Goal: Browse casually

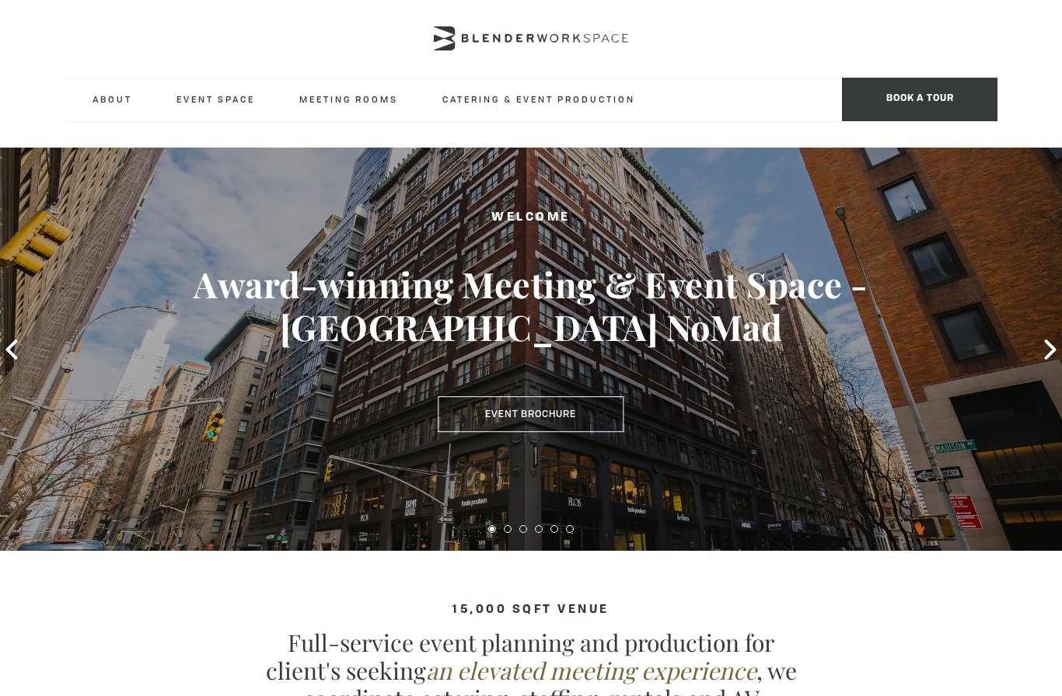
click at [24, 336] on div "Welcome Award-winning Meeting & Event Space - [GEOGRAPHIC_DATA] NoMad Event Bro…" at bounding box center [531, 349] width 1062 height 403
click at [33, 345] on div "Welcome Award-winning Meeting & Event Space - [GEOGRAPHIC_DATA] NoMad Event Bro…" at bounding box center [531, 349] width 1062 height 403
click at [10, 346] on icon at bounding box center [11, 350] width 12 height 20
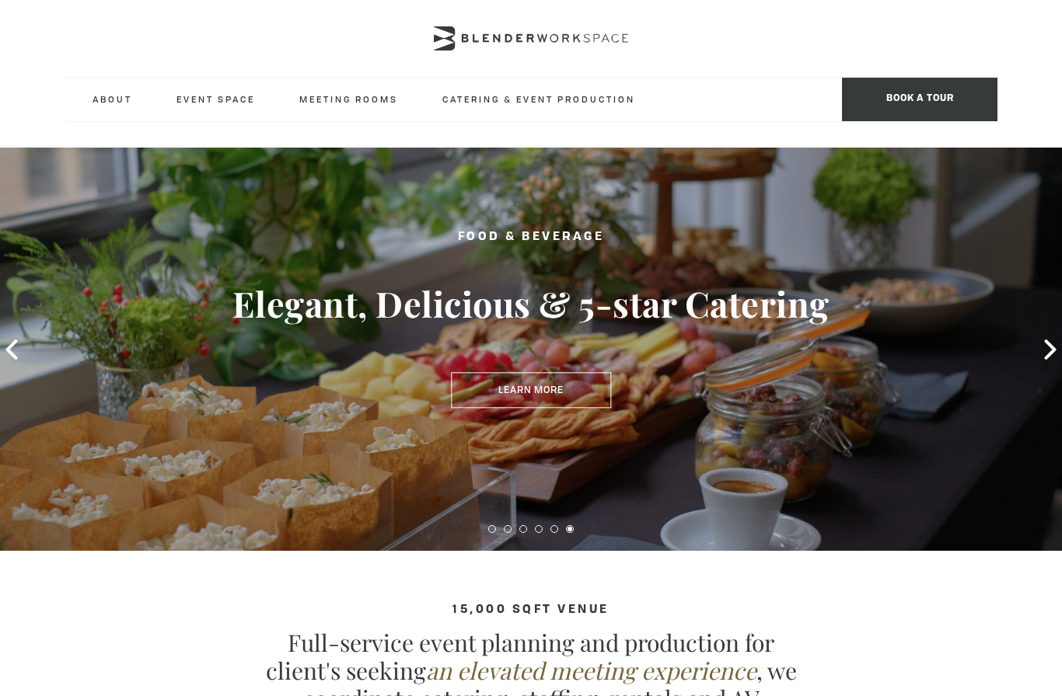
click at [32, 343] on div "Food & Beverage Elegant, Delicious & 5-star Catering Learn More" at bounding box center [531, 349] width 1062 height 403
click at [1054, 350] on icon at bounding box center [1050, 350] width 12 height 20
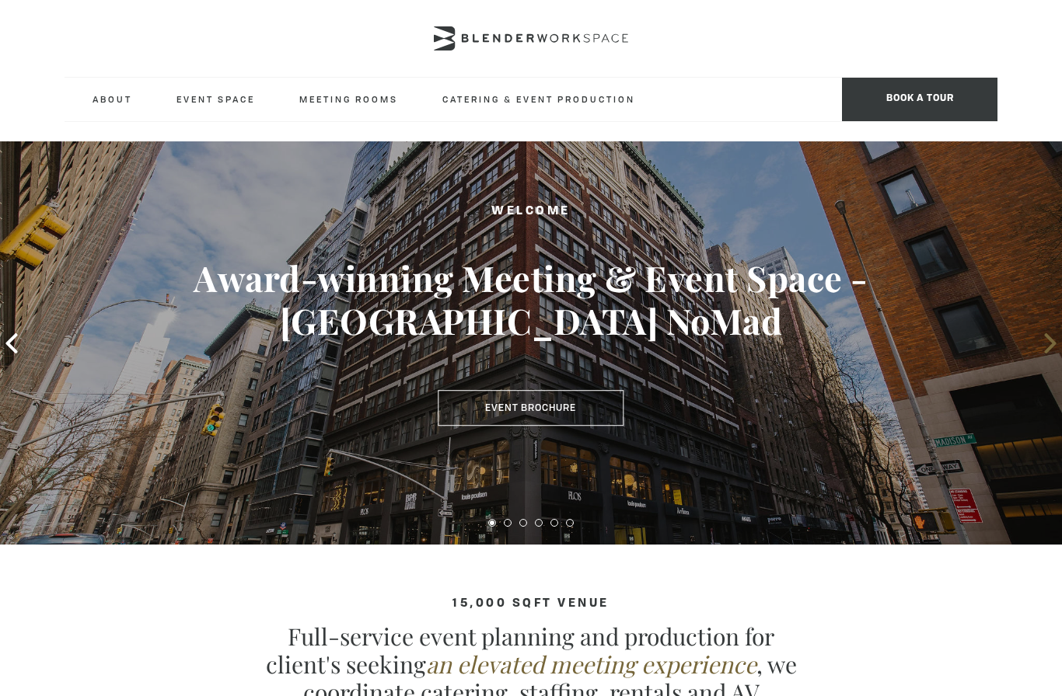
scroll to position [13, 0]
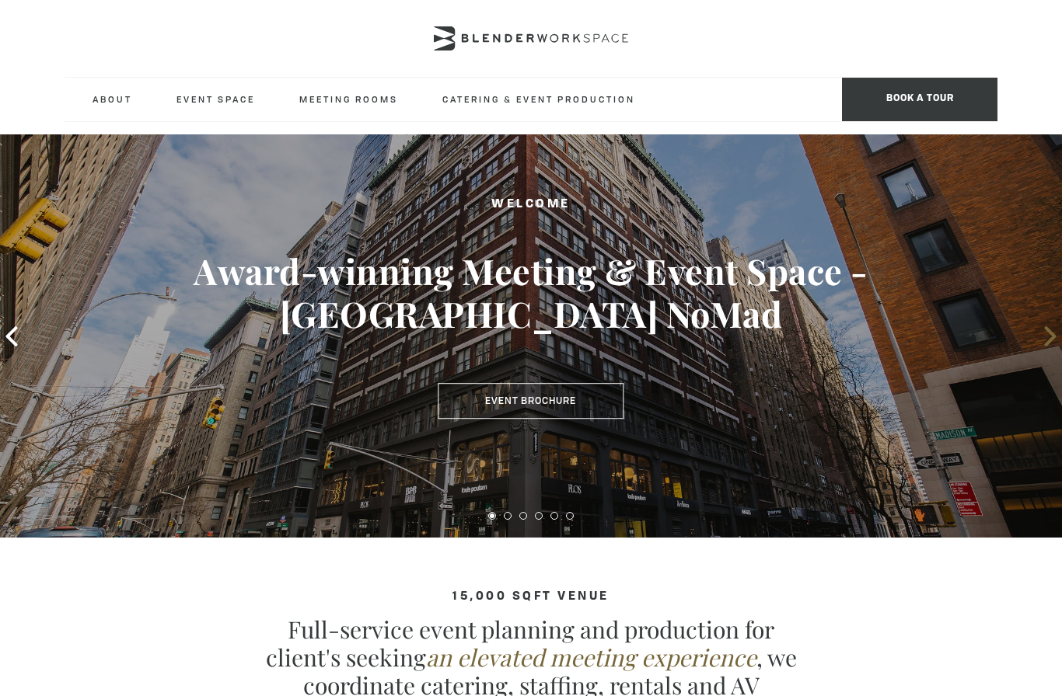
click at [1043, 339] on icon at bounding box center [1050, 336] width 20 height 20
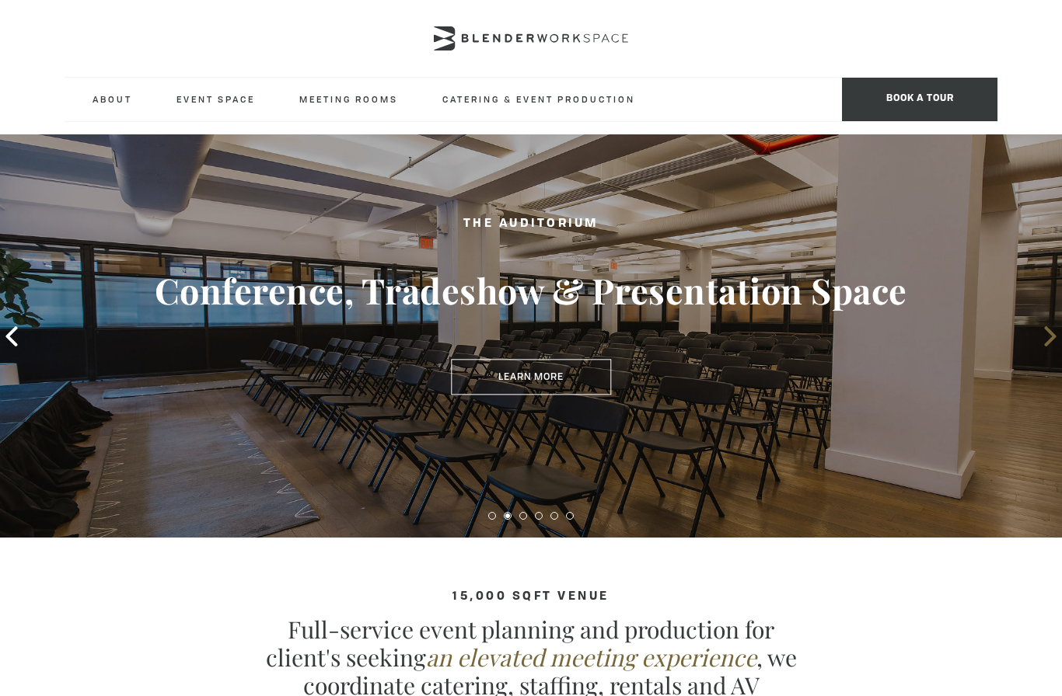
click at [1041, 340] on icon at bounding box center [1050, 336] width 20 height 20
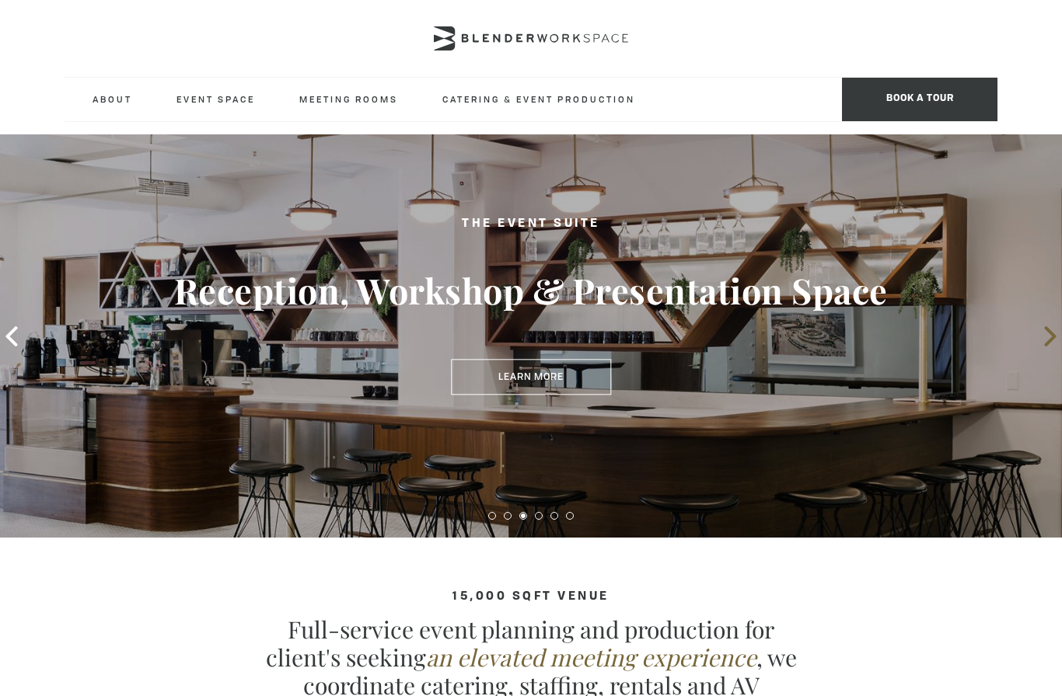
click at [1042, 340] on icon at bounding box center [1050, 336] width 20 height 20
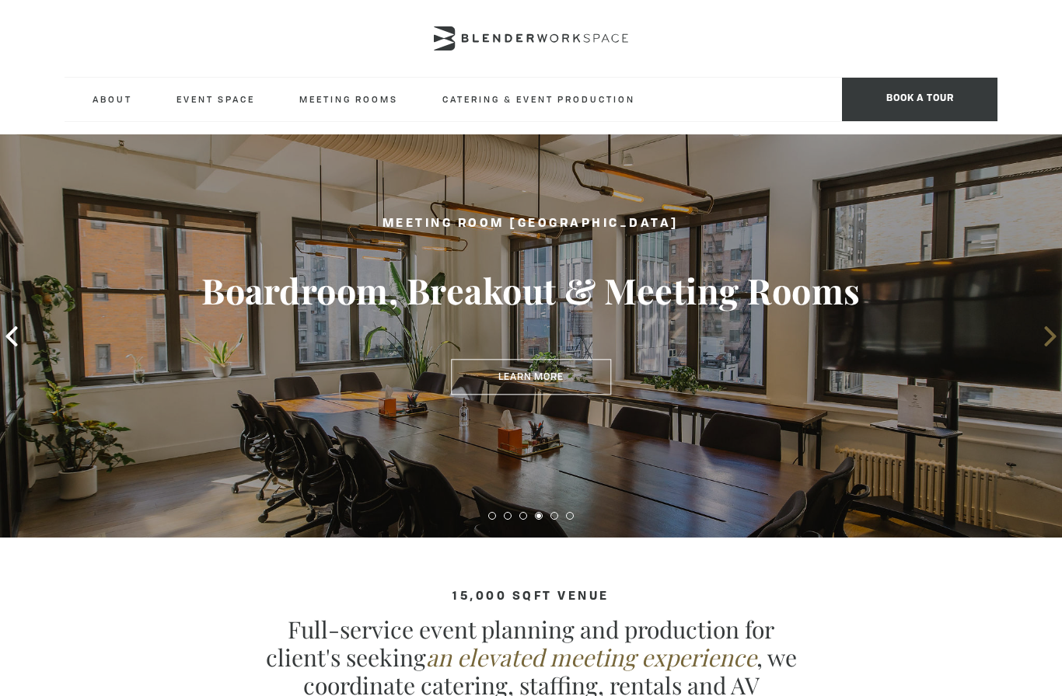
click at [1042, 347] on span at bounding box center [1049, 336] width 23 height 23
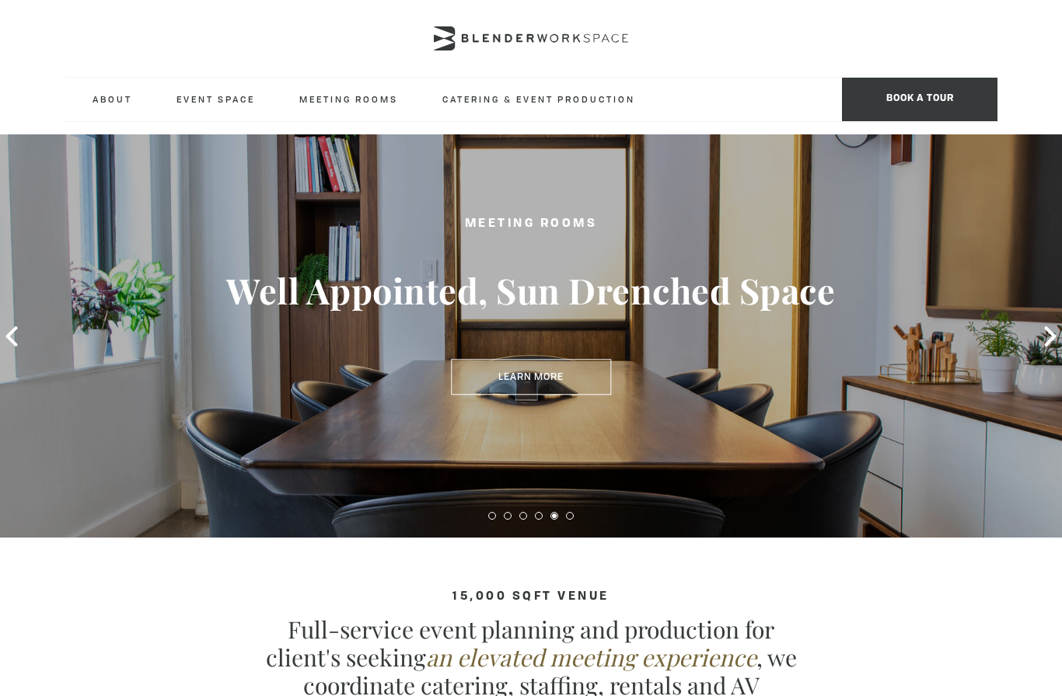
click at [1041, 361] on div "Meeting Rooms Well Appointed, Sun Drenched Space Learn More" at bounding box center [531, 335] width 1062 height 403
click at [1043, 351] on div "Meeting Rooms Well Appointed, Sun Drenched Space Learn More" at bounding box center [531, 335] width 1062 height 403
click at [1041, 345] on icon at bounding box center [1050, 336] width 20 height 20
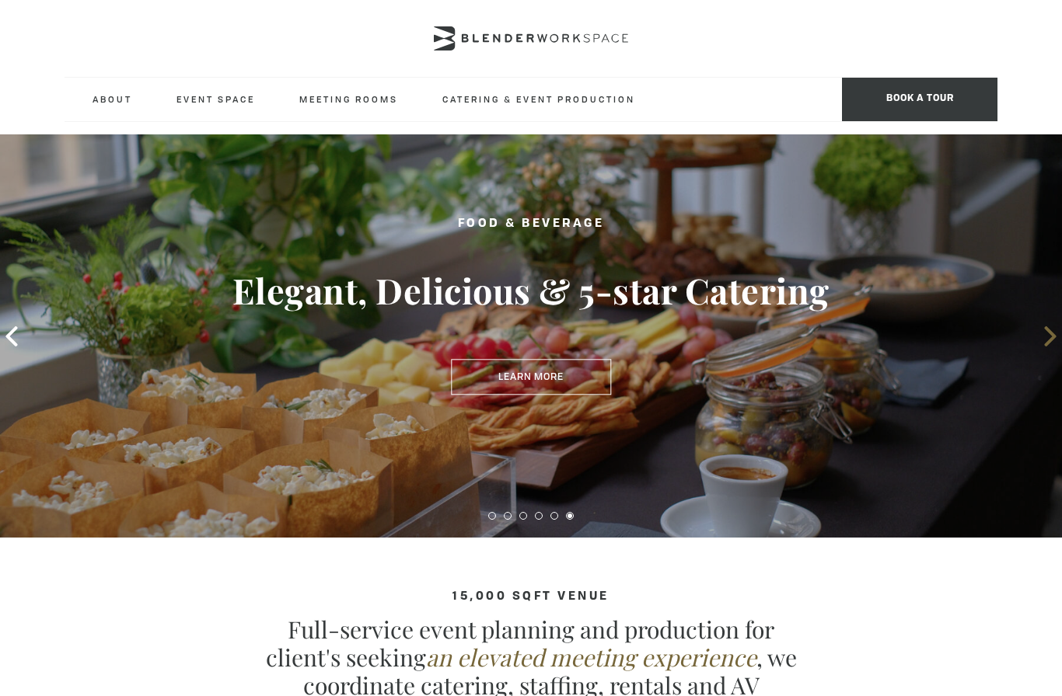
click at [1041, 336] on icon at bounding box center [1050, 336] width 20 height 20
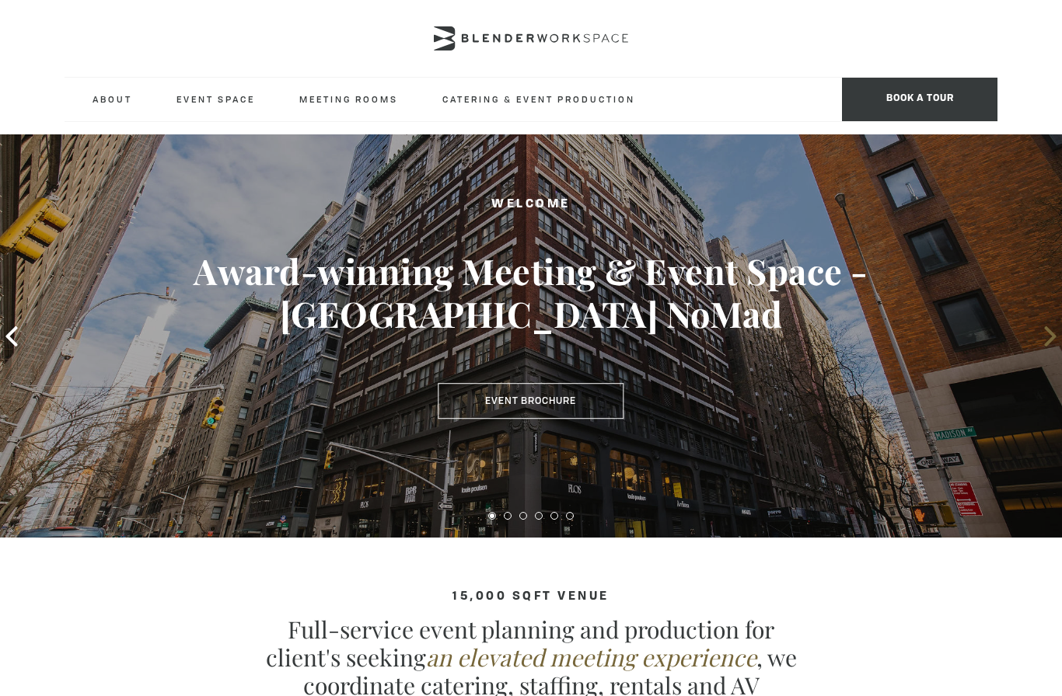
click at [1041, 336] on icon at bounding box center [1050, 336] width 20 height 20
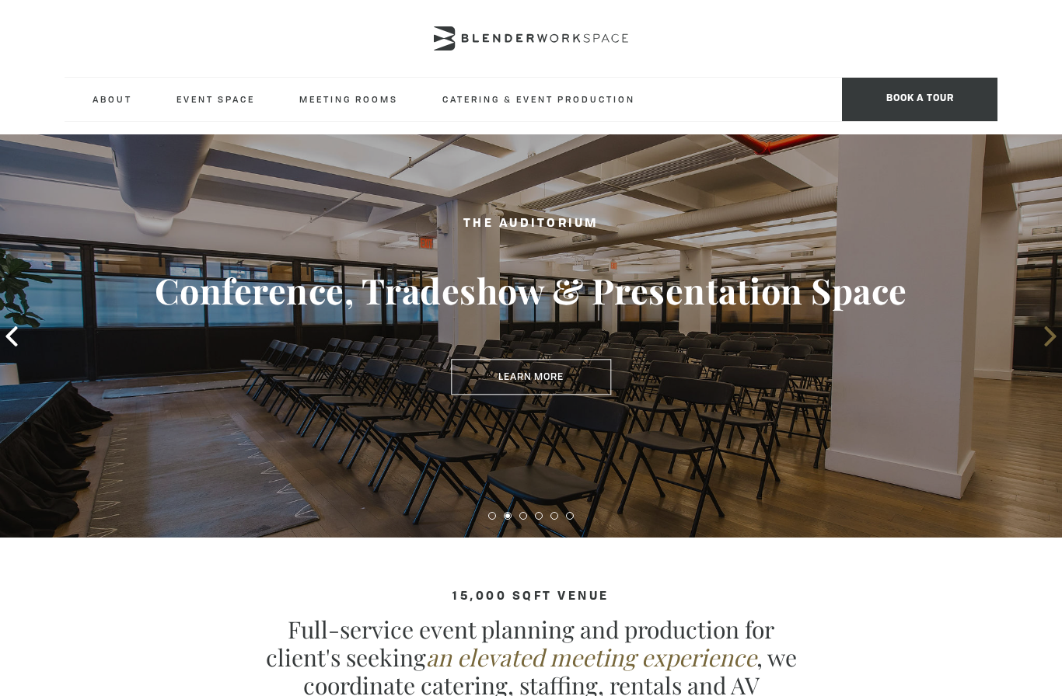
click at [1044, 339] on icon at bounding box center [1050, 336] width 20 height 20
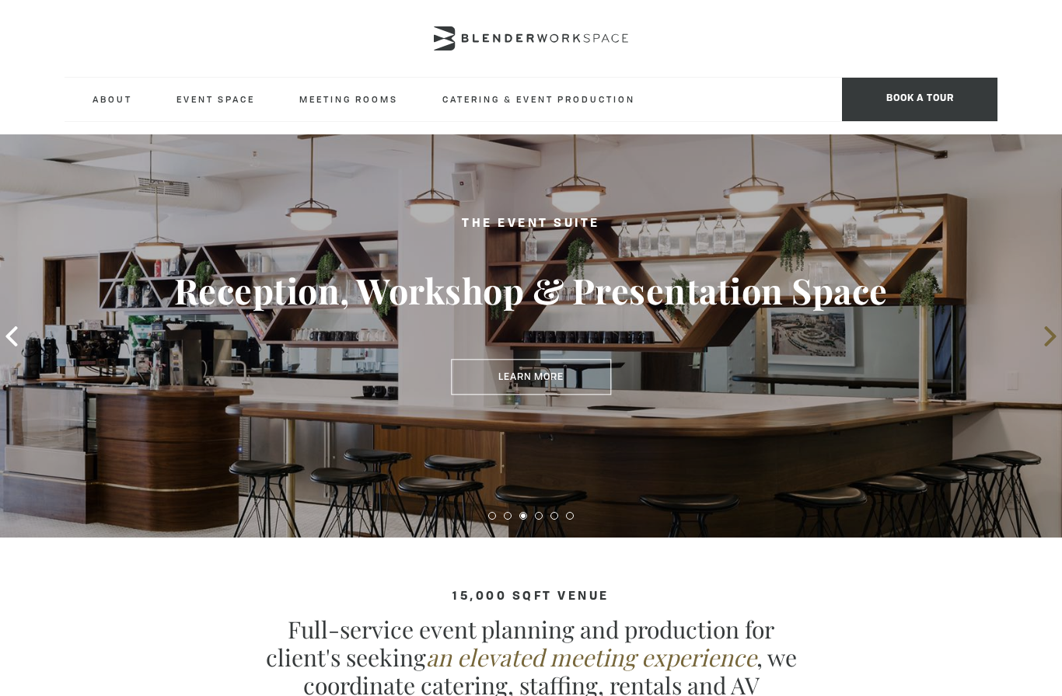
click at [1044, 340] on icon at bounding box center [1050, 336] width 20 height 20
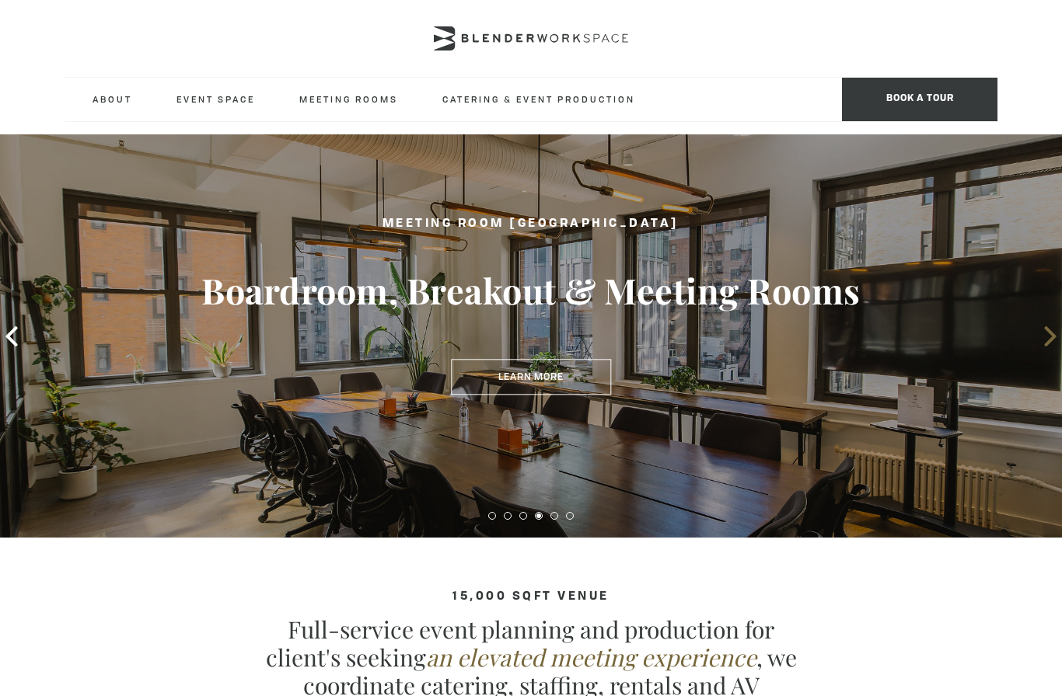
click at [1046, 340] on icon at bounding box center [1050, 336] width 20 height 20
